Goal: Information Seeking & Learning: Learn about a topic

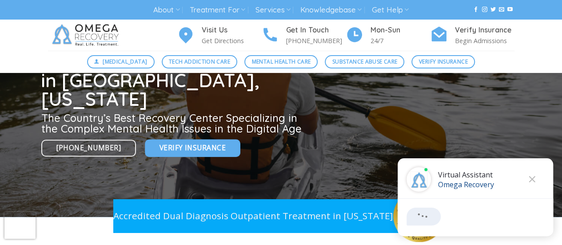
scroll to position [222, 0]
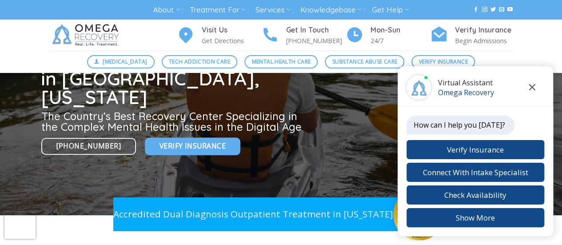
click at [530, 85] on icon "Close chat" at bounding box center [532, 87] width 6 height 6
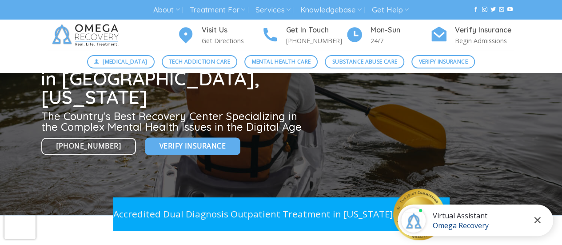
click at [540, 218] on icon "Close chat" at bounding box center [538, 220] width 6 height 6
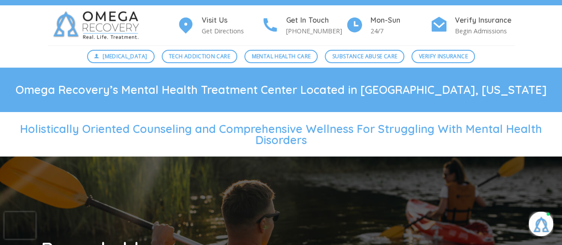
scroll to position [0, 0]
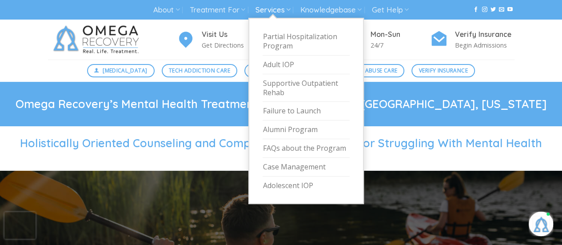
click at [277, 8] on link "Services" at bounding box center [272, 10] width 35 height 16
click at [289, 186] on link "Adolescent IOP" at bounding box center [306, 185] width 87 height 18
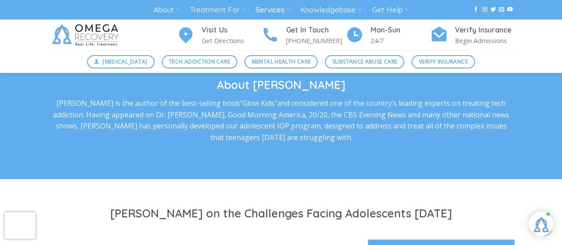
scroll to position [1156, 0]
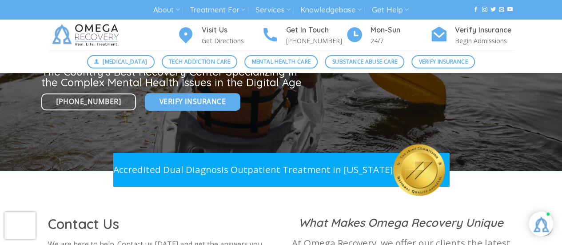
scroll to position [89, 0]
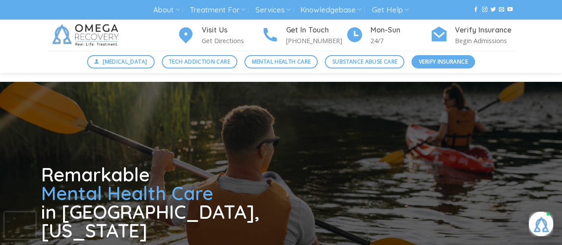
click at [453, 59] on span "Verify Insurance" at bounding box center [443, 61] width 49 height 8
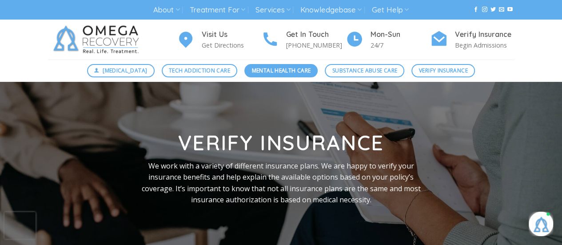
click at [287, 75] on link "Mental Health Care" at bounding box center [281, 70] width 73 height 13
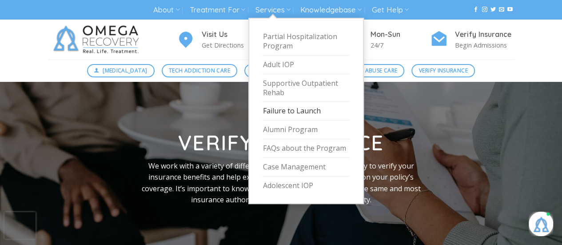
click at [289, 105] on link "Failure to Launch" at bounding box center [306, 111] width 87 height 19
